Goal: Task Accomplishment & Management: Use online tool/utility

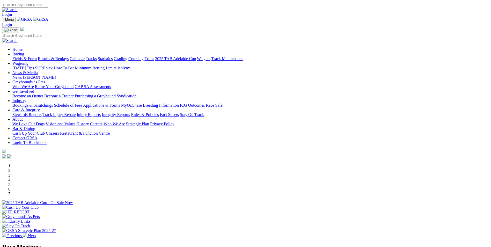
click at [53, 103] on link "Bookings & Scratchings" at bounding box center [32, 105] width 40 height 4
